Goal: Check status: Check status

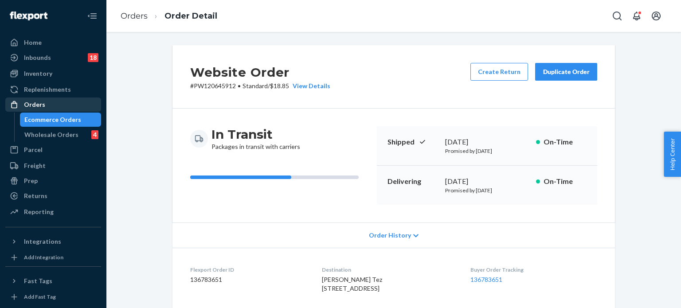
drag, startPoint x: 0, startPoint y: 0, endPoint x: 46, endPoint y: 109, distance: 118.4
click at [46, 109] on div "Orders" at bounding box center [53, 104] width 94 height 12
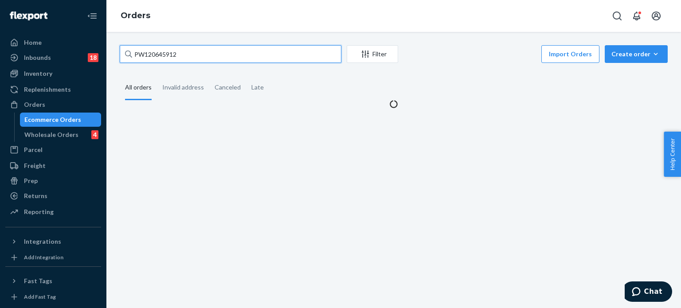
click at [144, 49] on input "PW120645912" at bounding box center [231, 54] width 222 height 18
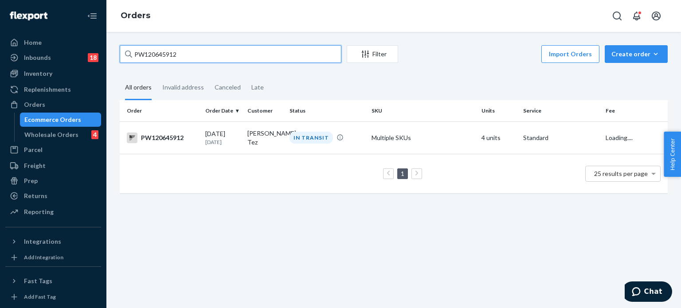
click at [144, 49] on input "PW120645912" at bounding box center [231, 54] width 222 height 18
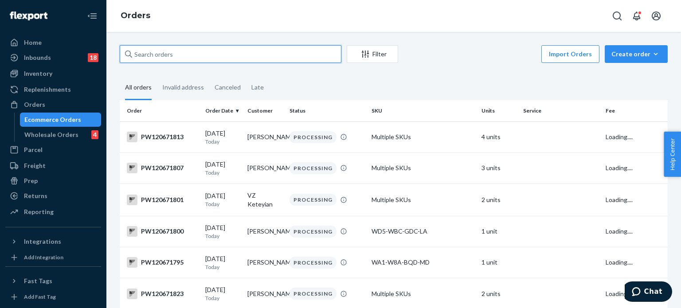
paste input "PW120620290"
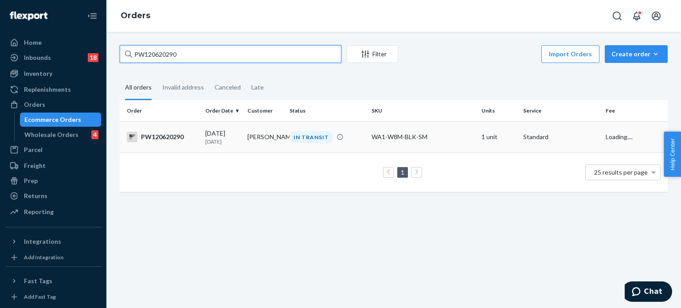
type input "PW120620290"
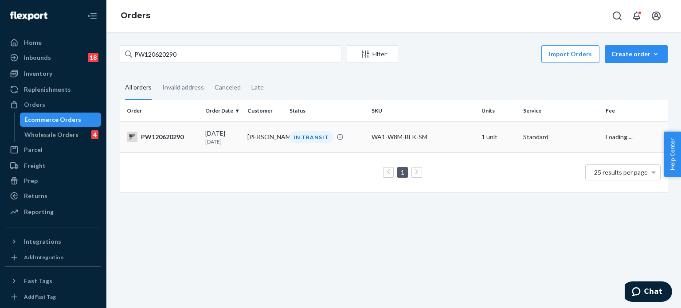
click at [170, 133] on div "PW120620290" at bounding box center [162, 137] width 71 height 11
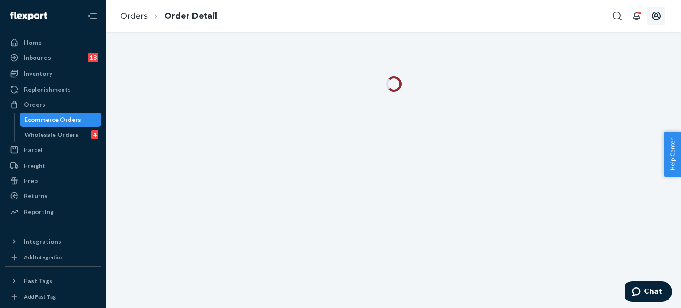
click at [656, 17] on icon "Open account menu" at bounding box center [656, 16] width 11 height 11
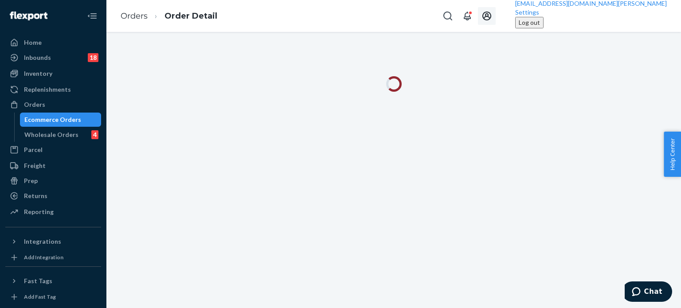
click at [540, 27] on div "Log out" at bounding box center [529, 22] width 21 height 9
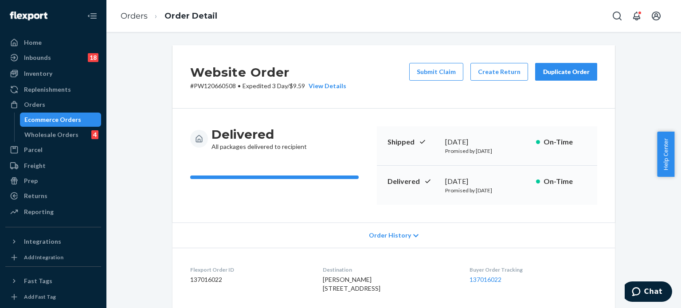
scroll to position [342, 0]
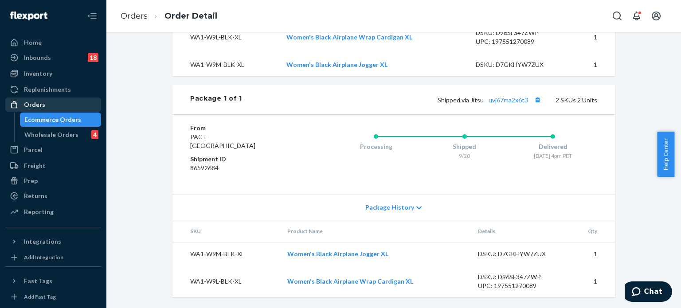
click at [51, 105] on div "Orders" at bounding box center [53, 104] width 94 height 12
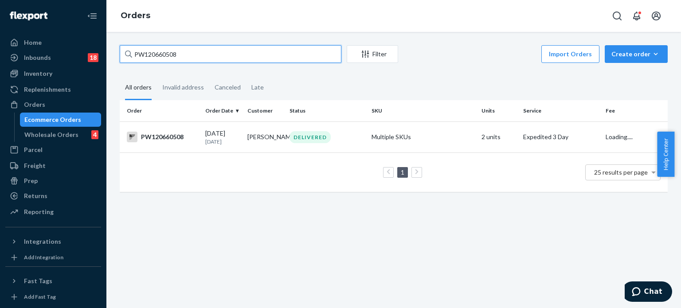
drag, startPoint x: 99, startPoint y: 42, endPoint x: 95, endPoint y: 44, distance: 5.0
click at [97, 44] on div "Home Inbounds 18 Shipping Plans Problems 18 Inventory Products Branded Packagin…" at bounding box center [340, 154] width 681 height 308
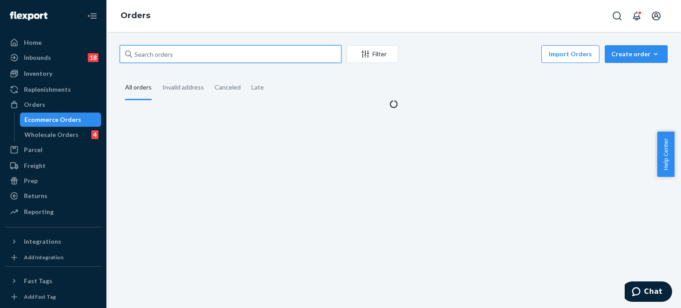
paste input "PW120620290"
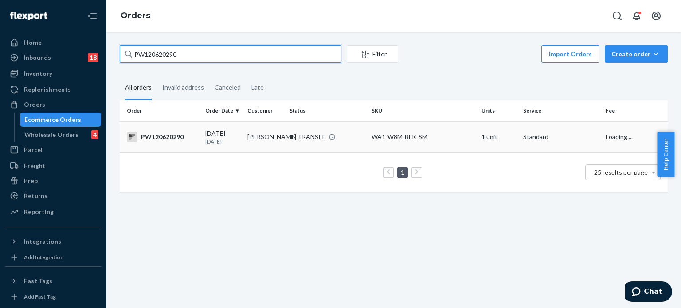
type input "PW120620290"
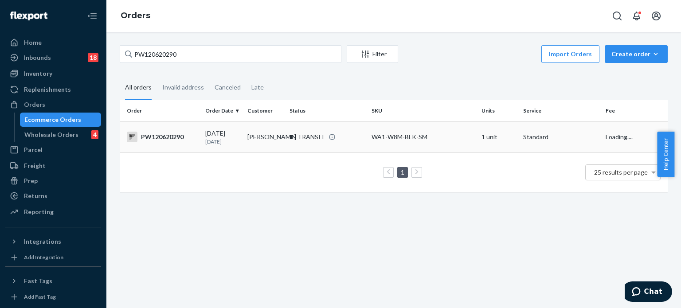
click at [175, 139] on div "PW120620290" at bounding box center [162, 137] width 71 height 11
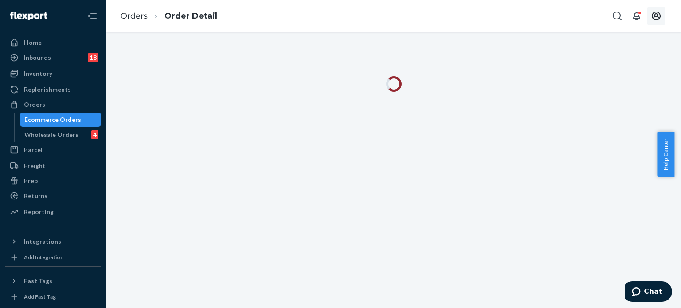
click at [655, 15] on icon "Open account menu" at bounding box center [656, 16] width 11 height 11
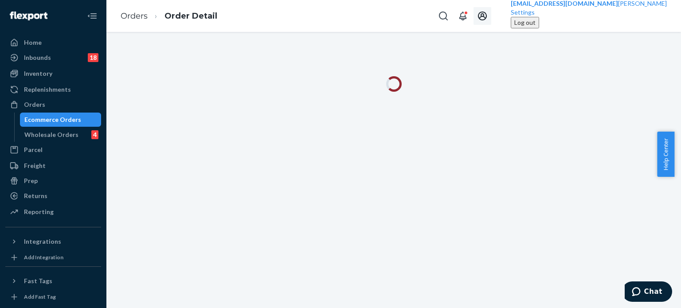
click at [536, 27] on div "Log out" at bounding box center [524, 22] width 21 height 9
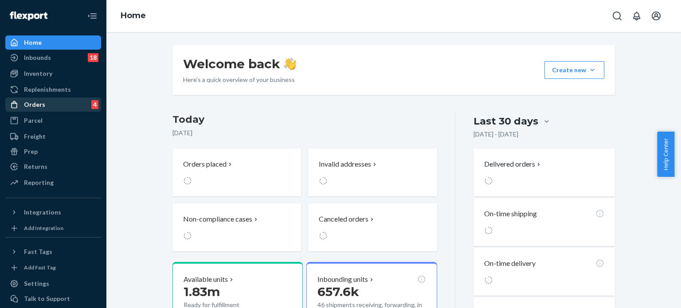
click at [43, 103] on div "Orders" at bounding box center [34, 104] width 21 height 9
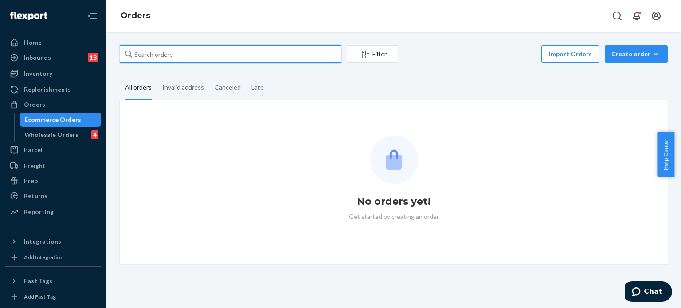
click at [154, 55] on input "text" at bounding box center [231, 54] width 222 height 18
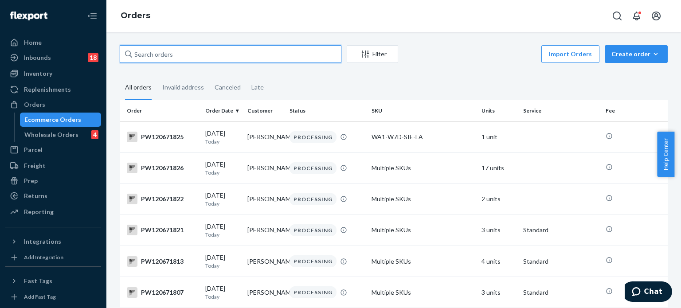
paste input "PW120620290"
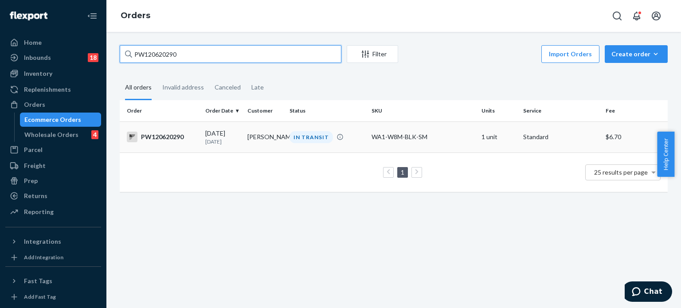
type input "PW120620290"
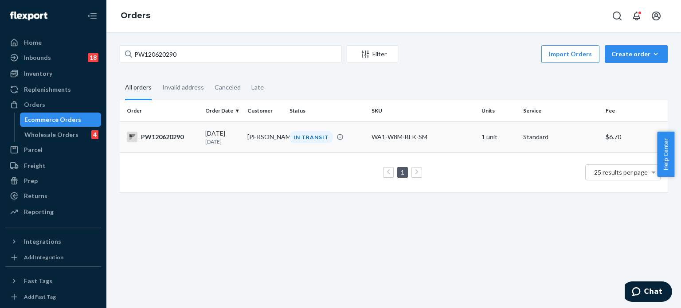
click at [170, 132] on div "PW120620290" at bounding box center [162, 137] width 71 height 11
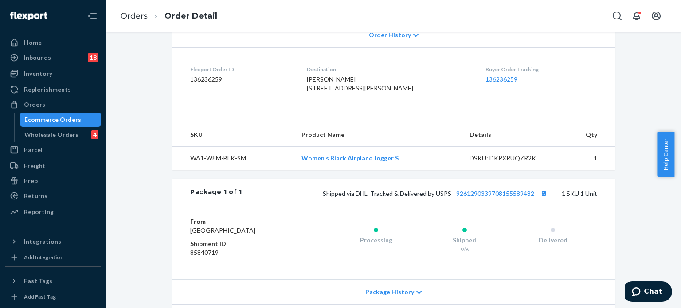
scroll to position [300, 0]
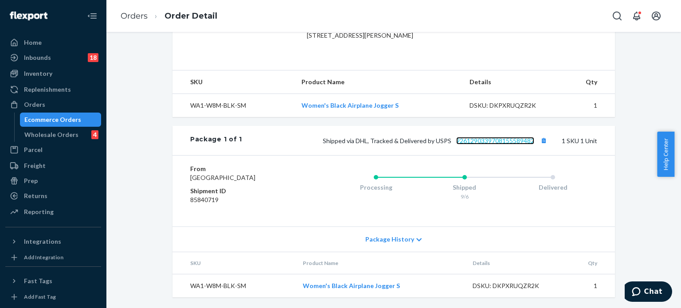
click at [498, 137] on link "9261290339708155589482" at bounding box center [495, 141] width 78 height 8
